Goal: Information Seeking & Learning: Understand process/instructions

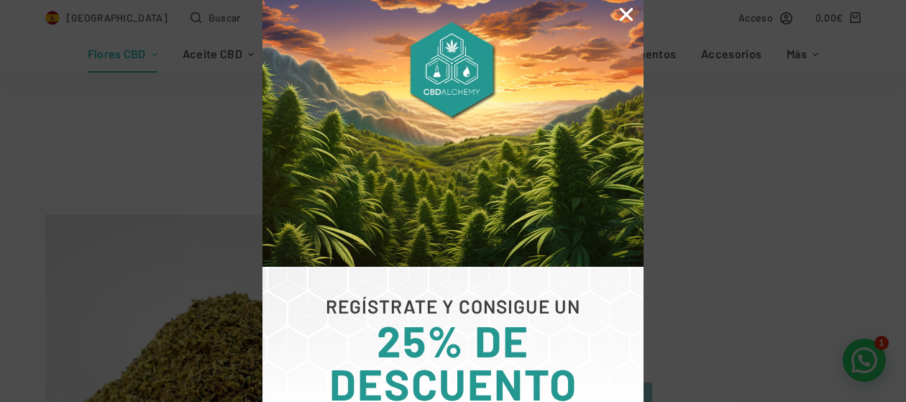
scroll to position [719, 0]
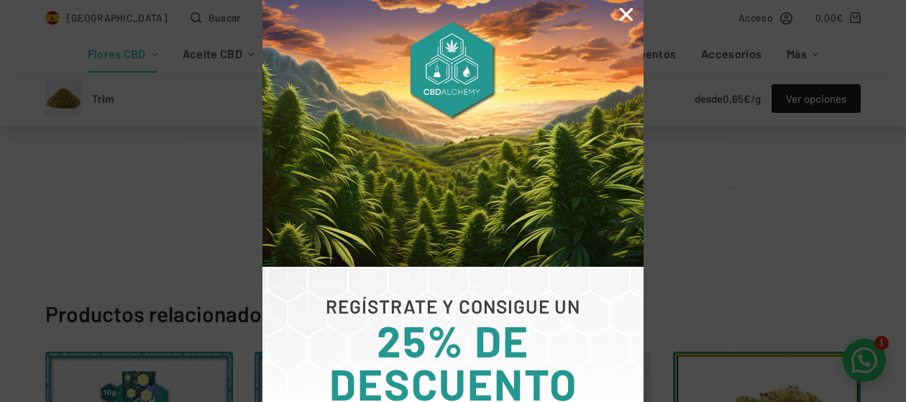
click at [630, 15] on icon "Close" at bounding box center [626, 14] width 19 height 19
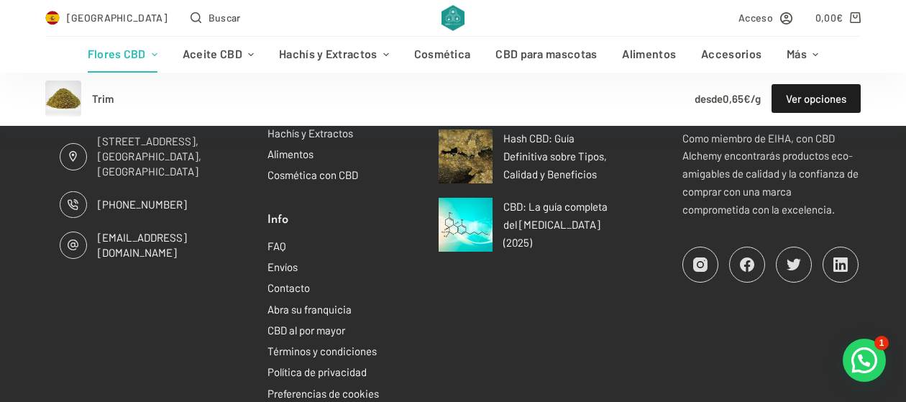
scroll to position [1941, 0]
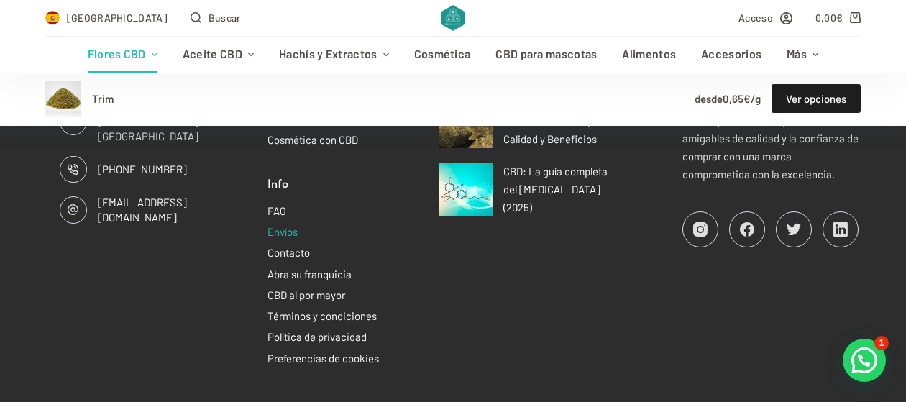
click at [282, 225] on link "Envíos" at bounding box center [282, 231] width 30 height 13
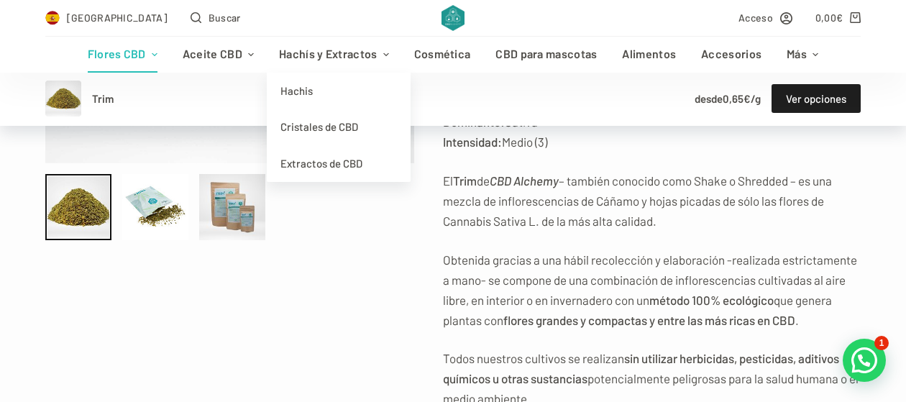
scroll to position [431, 0]
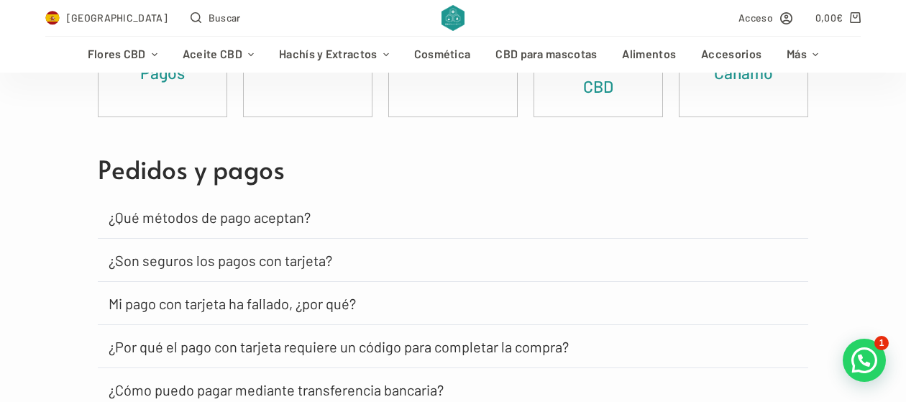
scroll to position [221, 0]
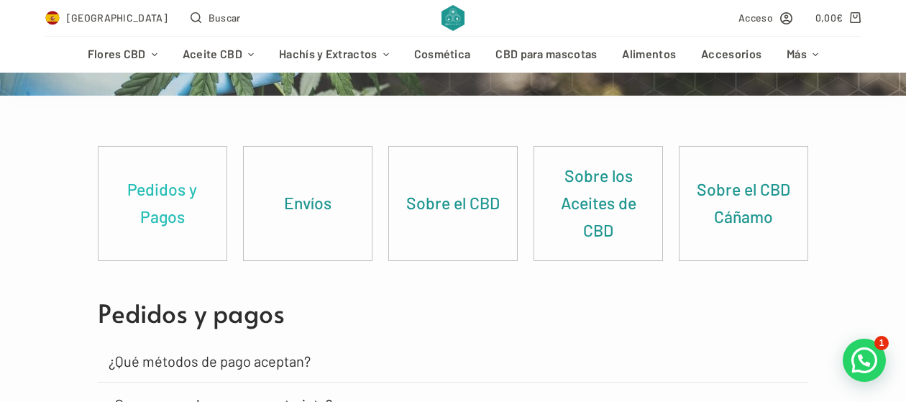
click at [139, 193] on link "Pedidos y Pagos" at bounding box center [162, 204] width 128 height 114
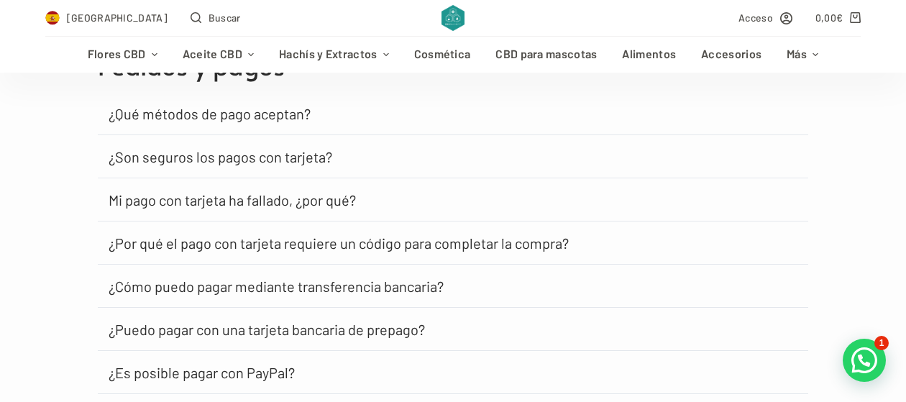
scroll to position [469, 0]
click at [274, 116] on link "¿Qué métodos de pago aceptan?" at bounding box center [210, 113] width 202 height 14
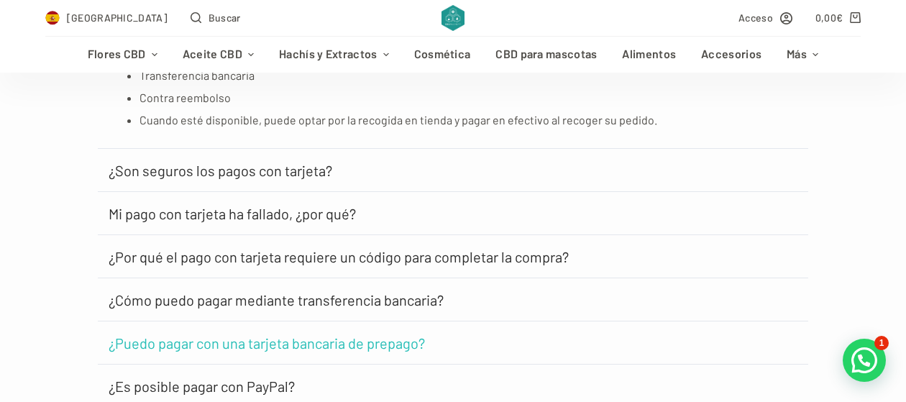
scroll to position [613, 0]
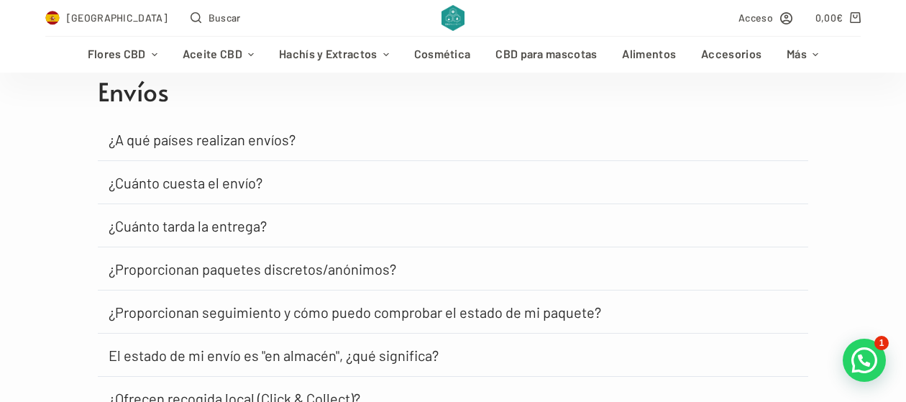
scroll to position [1026, 0]
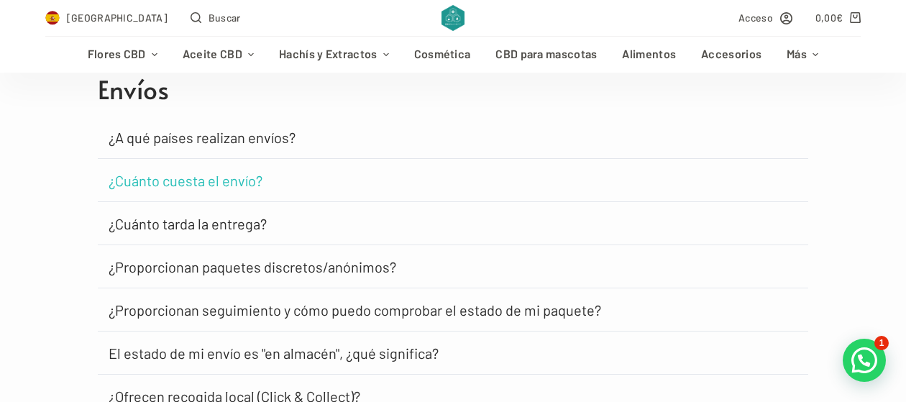
click at [188, 180] on link "¿Cuánto cuesta el envío?" at bounding box center [186, 180] width 154 height 14
